Goal: Check status: Check status

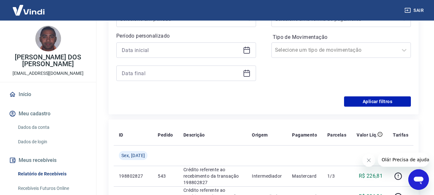
scroll to position [128, 0]
click at [247, 49] on icon at bounding box center [247, 51] width 8 height 8
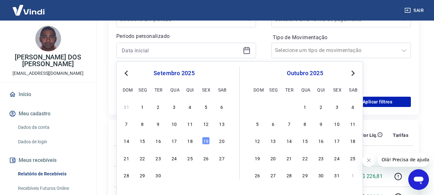
click at [127, 75] on span "Previous Month" at bounding box center [127, 72] width 0 height 7
click at [127, 72] on span "Previous Month" at bounding box center [127, 72] width 0 height 7
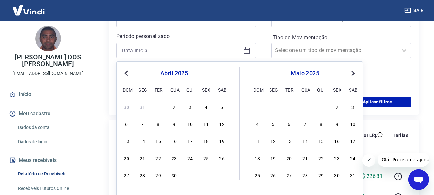
click at [127, 72] on span "Previous Month" at bounding box center [127, 72] width 0 height 7
click at [206, 141] on div "14" at bounding box center [206, 141] width 8 height 8
type input "[DATE]"
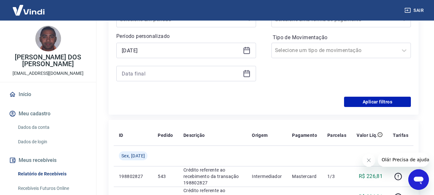
click at [245, 75] on icon at bounding box center [247, 74] width 8 height 8
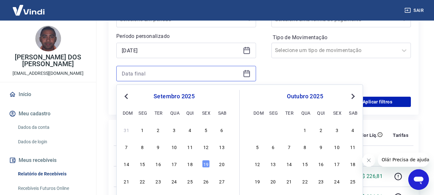
scroll to position [161, 0]
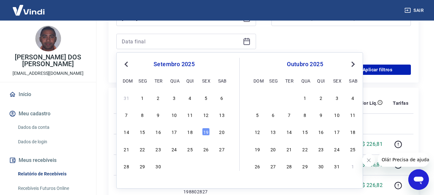
click at [124, 64] on button "Previous Month" at bounding box center [126, 64] width 8 height 8
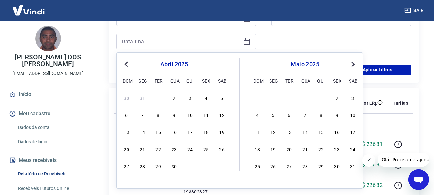
click at [124, 64] on button "Previous Month" at bounding box center [126, 64] width 8 height 8
click at [337, 134] on div "14" at bounding box center [337, 132] width 8 height 8
type input "[DATE]"
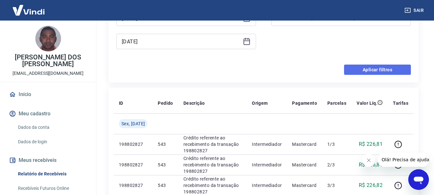
click at [376, 70] on button "Aplicar filtros" at bounding box center [377, 70] width 67 height 10
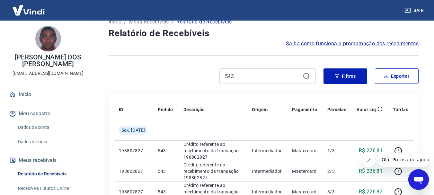
scroll to position [32, 0]
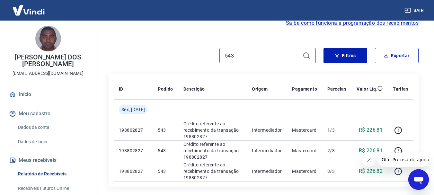
click at [292, 54] on input "543" at bounding box center [262, 56] width 75 height 10
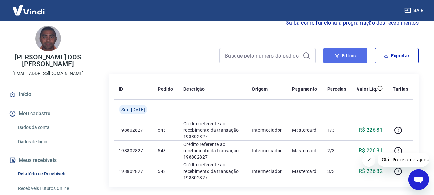
click at [354, 49] on button "Filtros" at bounding box center [345, 55] width 44 height 15
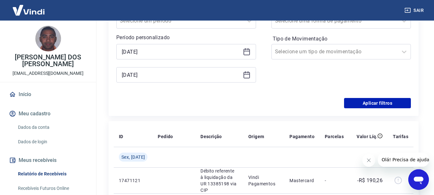
scroll to position [128, 0]
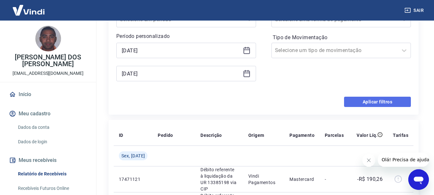
click at [362, 102] on button "Aplicar filtros" at bounding box center [377, 102] width 67 height 10
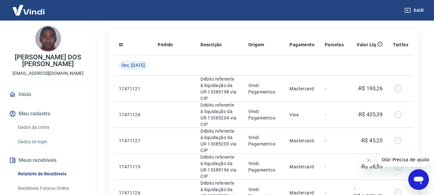
scroll to position [0, 0]
